Goal: Task Accomplishment & Management: Understand process/instructions

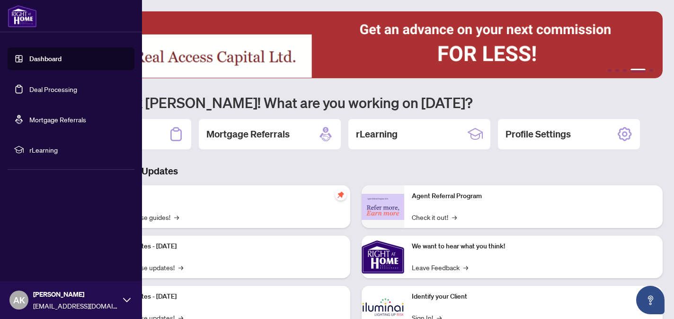
click at [39, 91] on link "Deal Processing" at bounding box center [53, 89] width 48 height 9
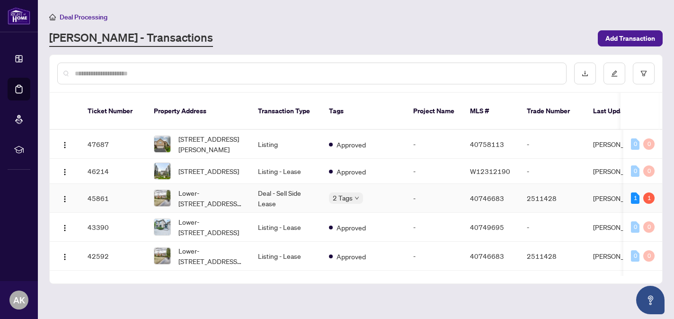
click at [243, 191] on td "Lower-[STREET_ADDRESS][PERSON_NAME]" at bounding box center [198, 198] width 104 height 29
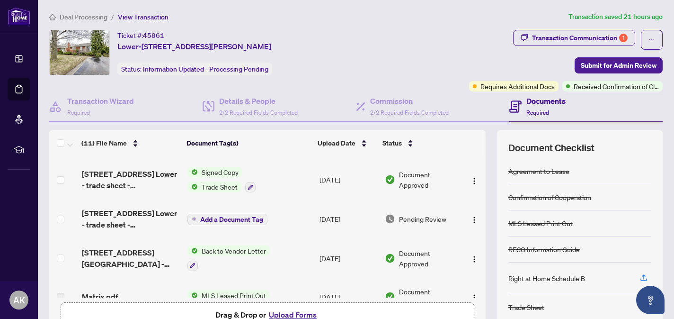
scroll to position [33, 0]
click at [574, 38] on div "Transaction Communication 1" at bounding box center [580, 37] width 96 height 15
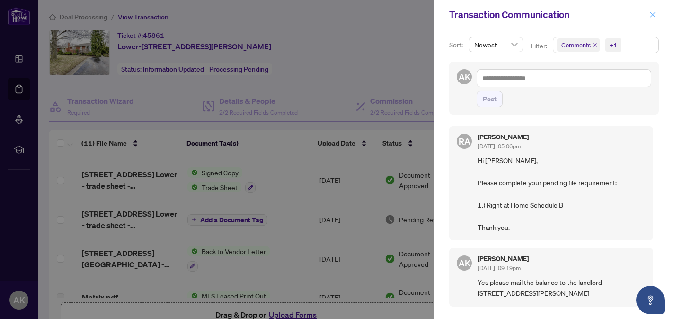
click at [655, 15] on icon "close" at bounding box center [653, 14] width 7 height 7
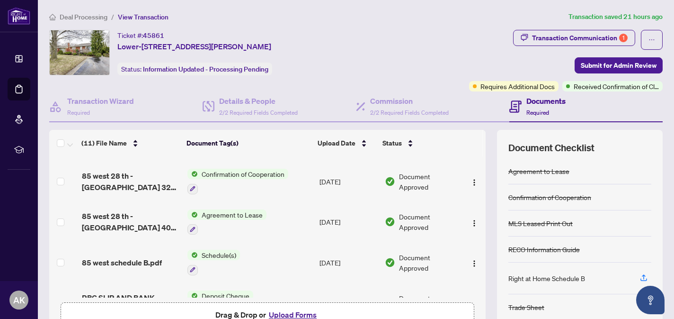
scroll to position [292, 0]
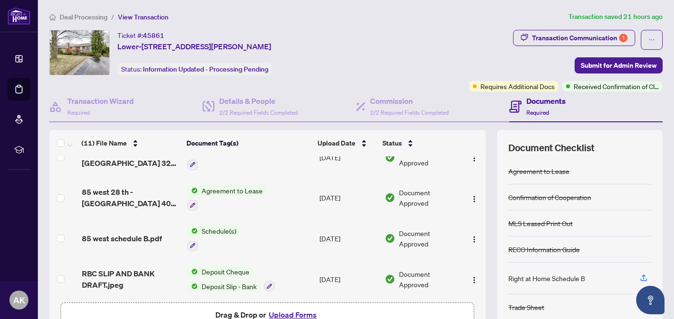
click at [221, 232] on div "Schedule(s)" at bounding box center [213, 238] width 53 height 26
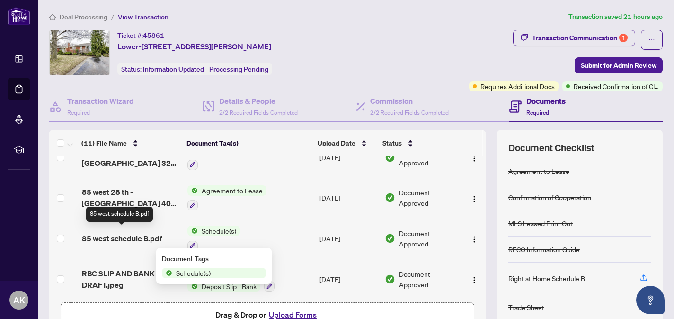
click at [154, 233] on span "85 west schedule B.pdf" at bounding box center [122, 237] width 80 height 11
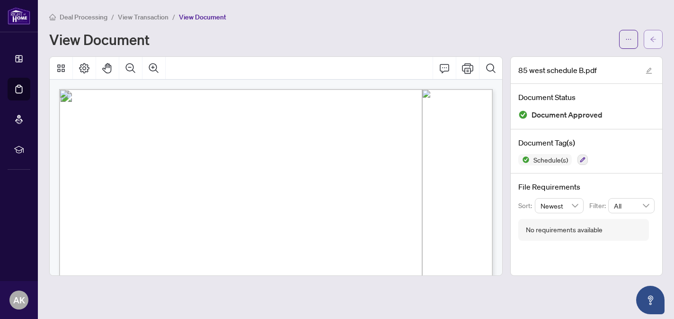
click at [652, 40] on icon "arrow-left" at bounding box center [653, 38] width 6 height 5
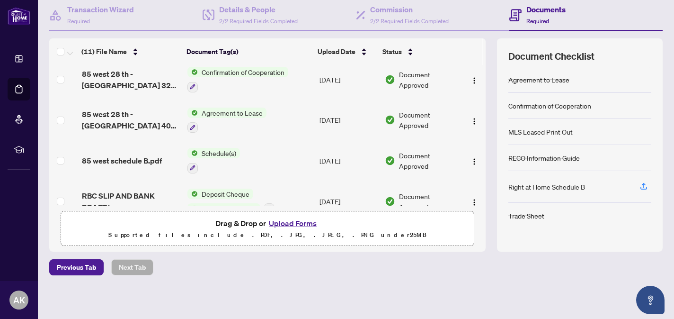
scroll to position [292, 0]
